Goal: Task Accomplishment & Management: Use online tool/utility

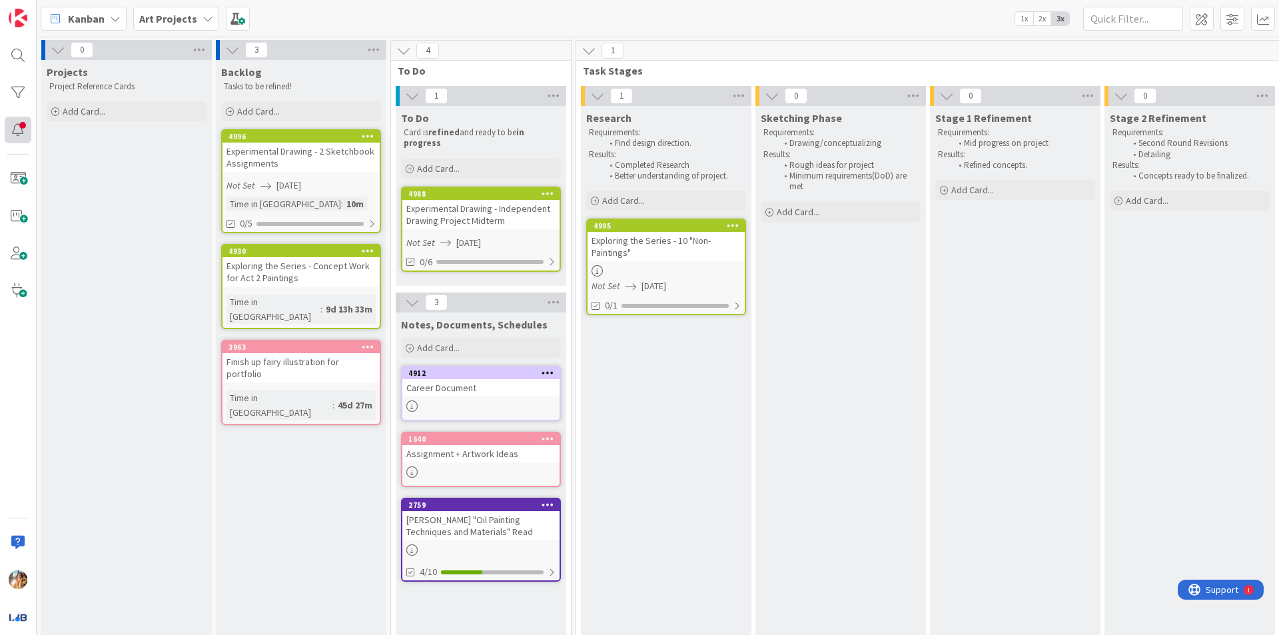
click at [21, 125] on div at bounding box center [18, 130] width 27 height 27
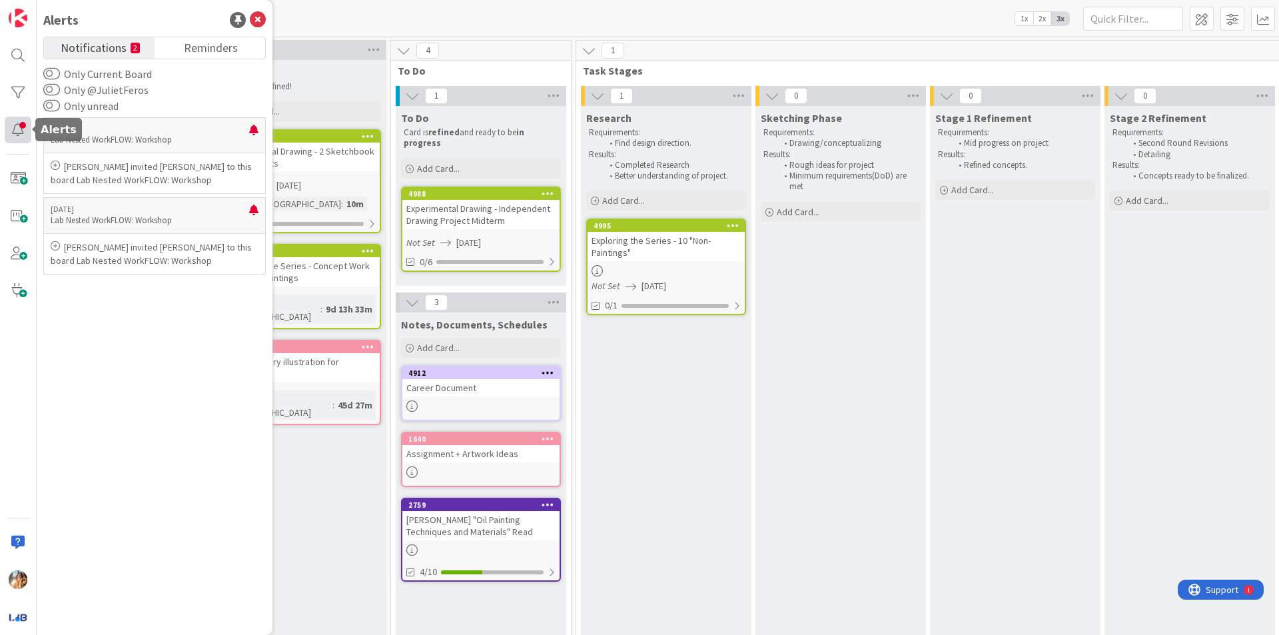
click at [21, 125] on div at bounding box center [18, 130] width 27 height 27
click at [264, 19] on icon at bounding box center [258, 20] width 16 height 16
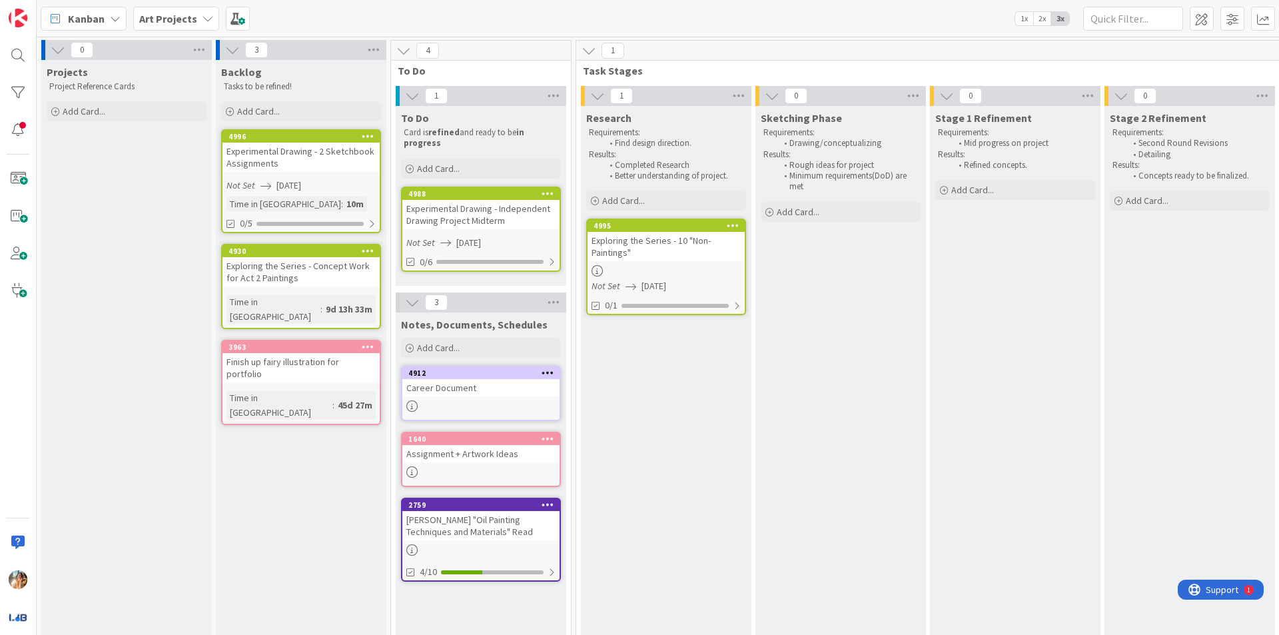
click at [705, 248] on div "Exploring the Series - 10 "Non-Paintings"" at bounding box center [666, 246] width 157 height 29
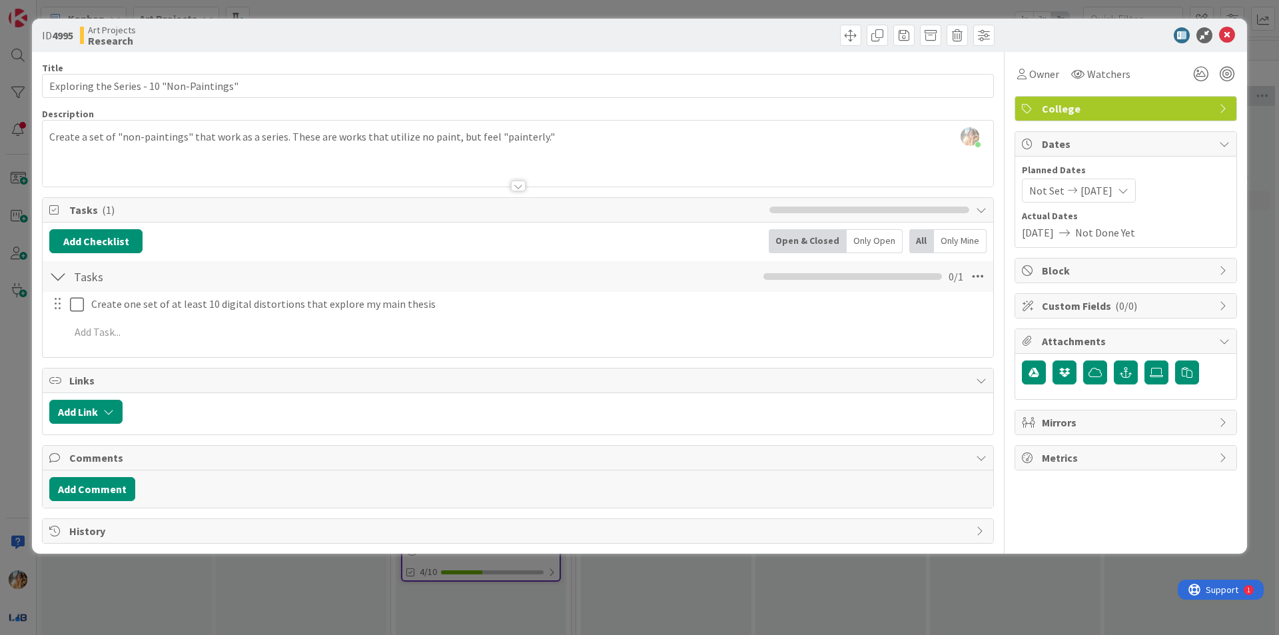
click at [0, 358] on div "ID 4995 Art Projects Research Title 41 / 128 Exploring the Series - 10 "Non-Pai…" at bounding box center [639, 317] width 1279 height 635
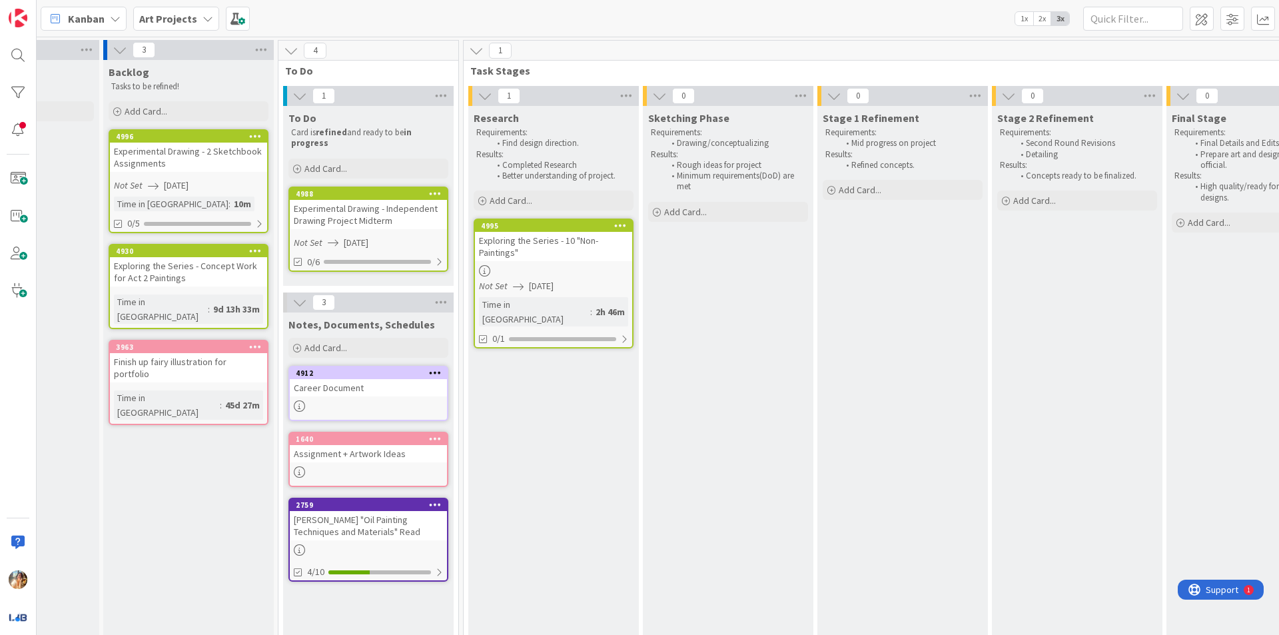
scroll to position [0, 115]
click at [572, 234] on div "Exploring the Series - 10 "Non-Paintings"" at bounding box center [550, 246] width 157 height 29
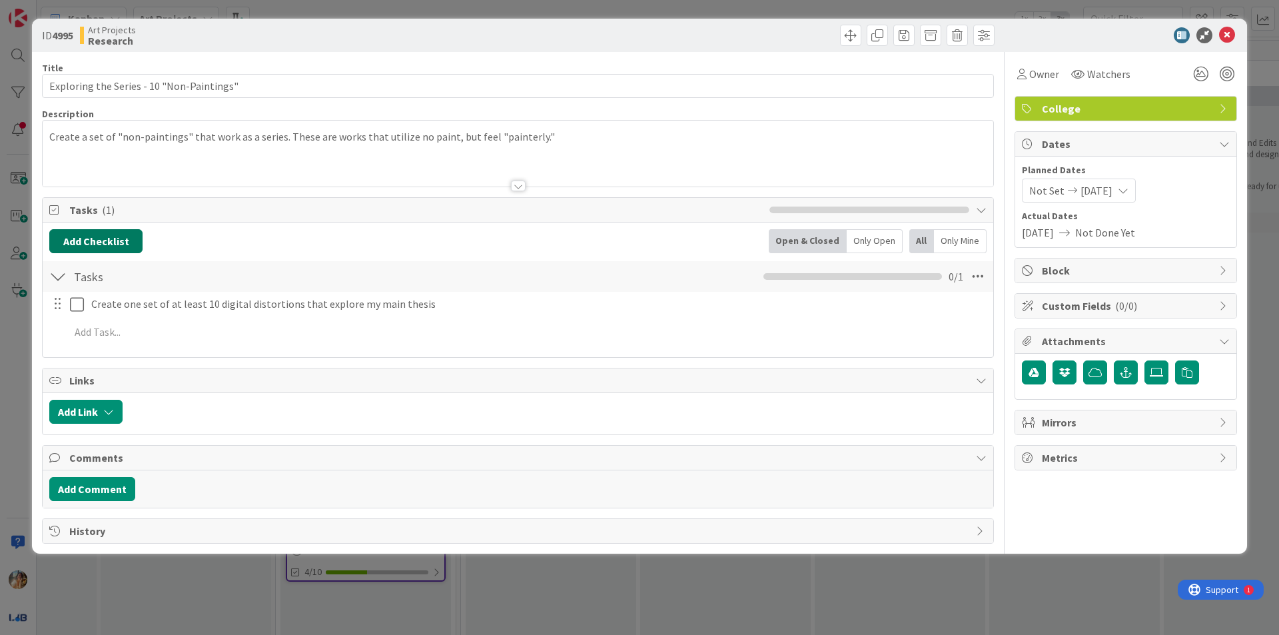
click at [120, 242] on button "Add Checklist" at bounding box center [95, 241] width 93 height 24
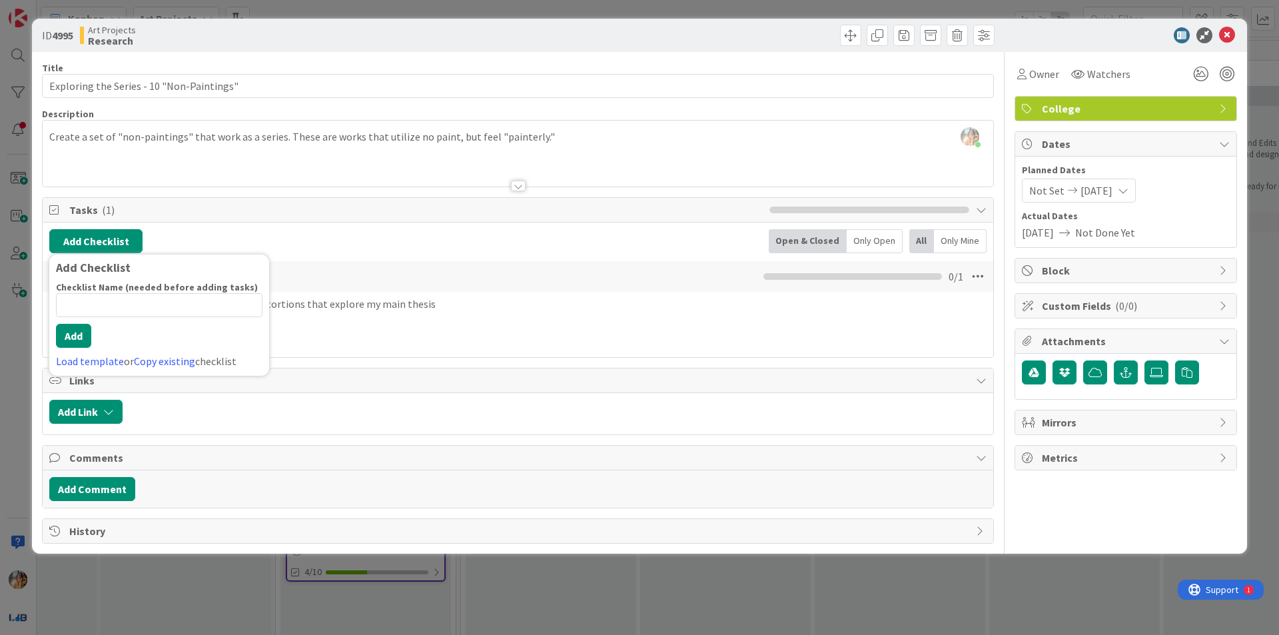
click at [318, 348] on div "Create one set of at least 10 digital distortions that explore my main thesis U…" at bounding box center [517, 320] width 937 height 57
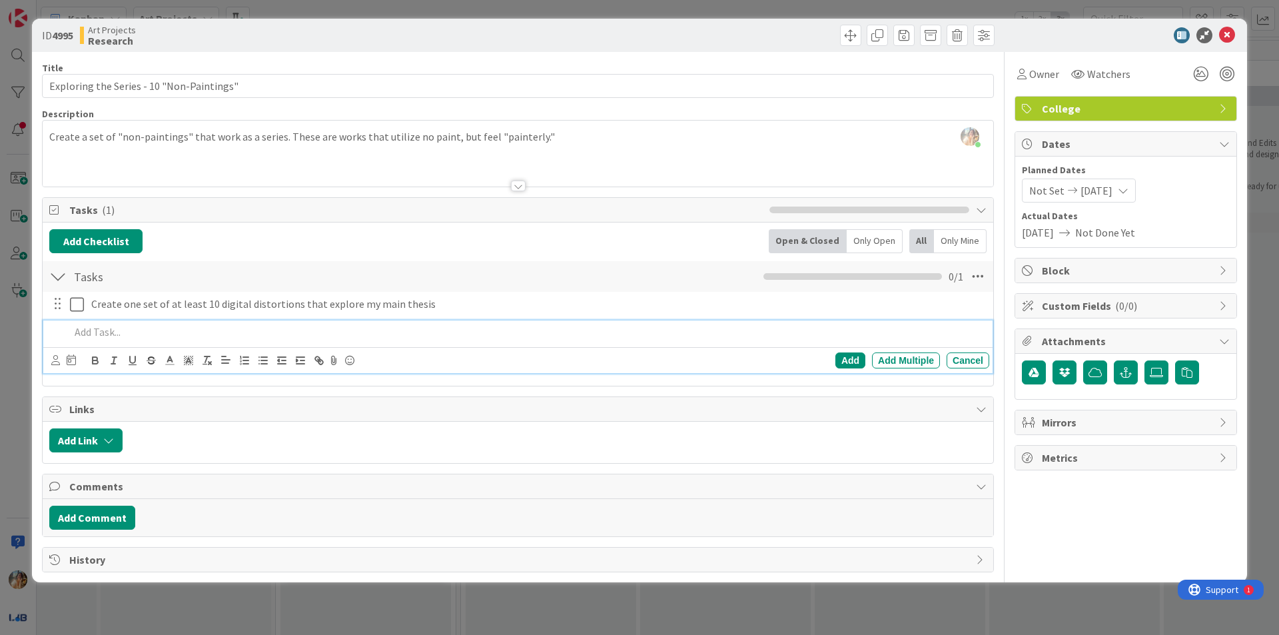
click at [268, 330] on p at bounding box center [527, 331] width 914 height 15
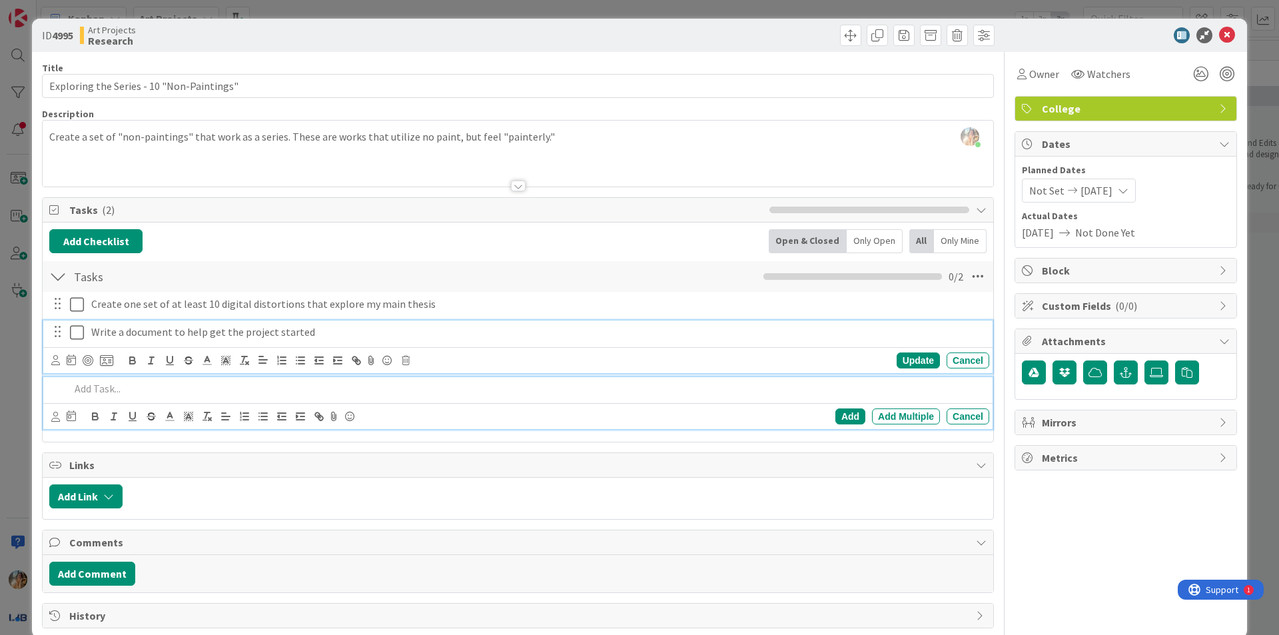
click at [84, 330] on icon at bounding box center [77, 332] width 14 height 16
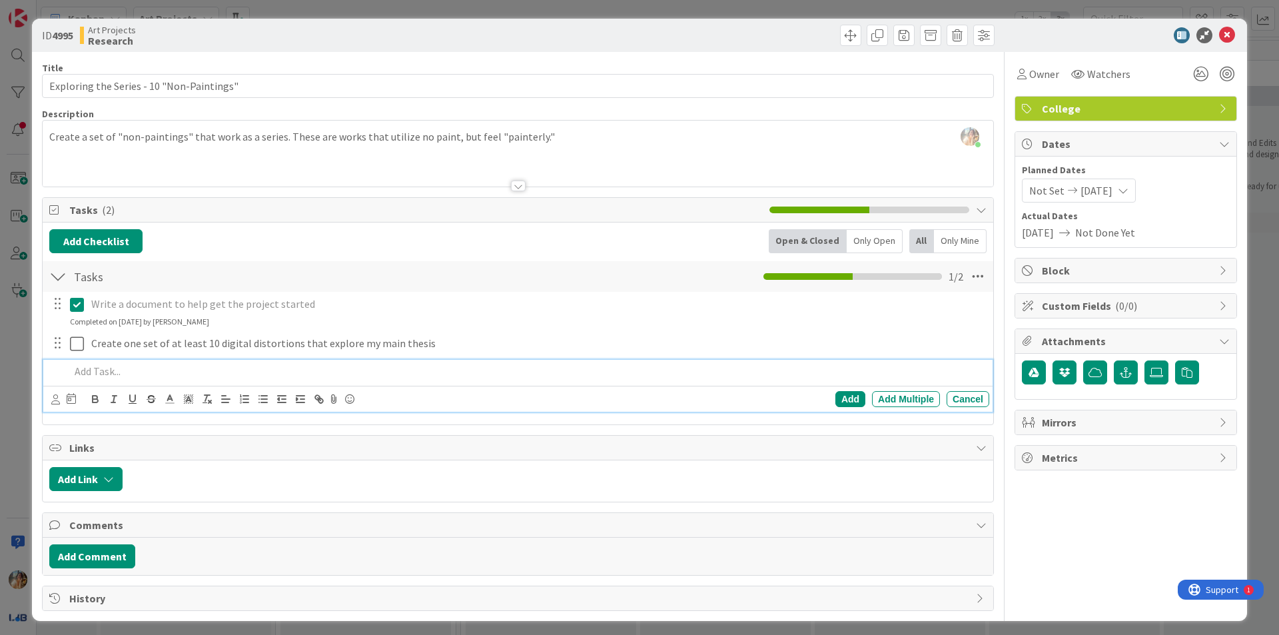
click at [264, 370] on p at bounding box center [527, 371] width 914 height 15
